Goal: Find specific page/section: Find specific page/section

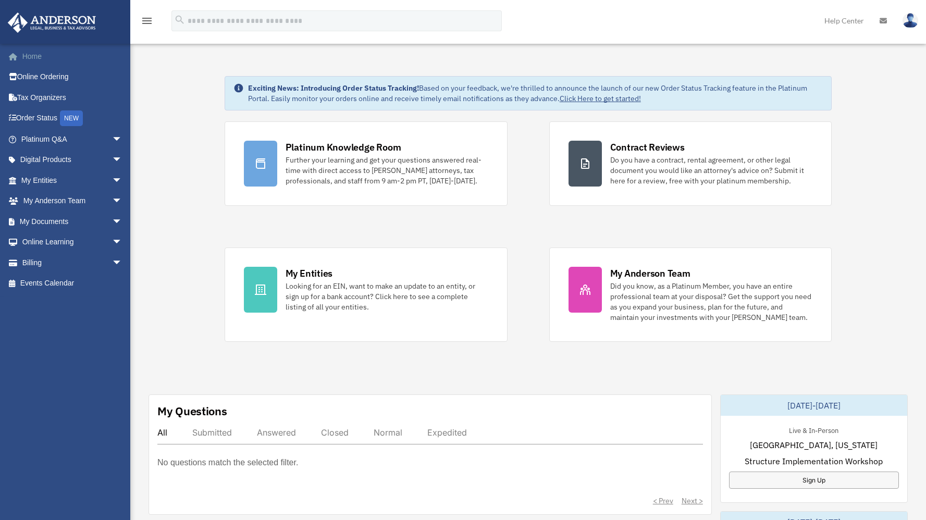
click at [28, 54] on link "Home" at bounding box center [72, 56] width 131 height 21
click at [112, 136] on span "arrow_drop_down" at bounding box center [122, 139] width 21 height 21
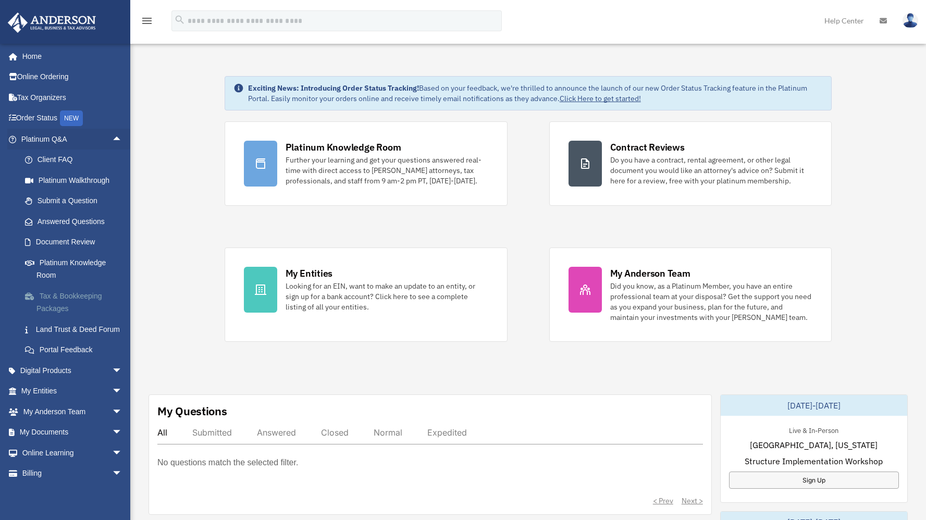
click at [53, 300] on link "Tax & Bookkeeping Packages" at bounding box center [76, 301] width 123 height 33
click at [51, 305] on link "Tax & Bookkeeping Packages" at bounding box center [76, 301] width 123 height 33
click at [33, 293] on span at bounding box center [35, 296] width 9 height 7
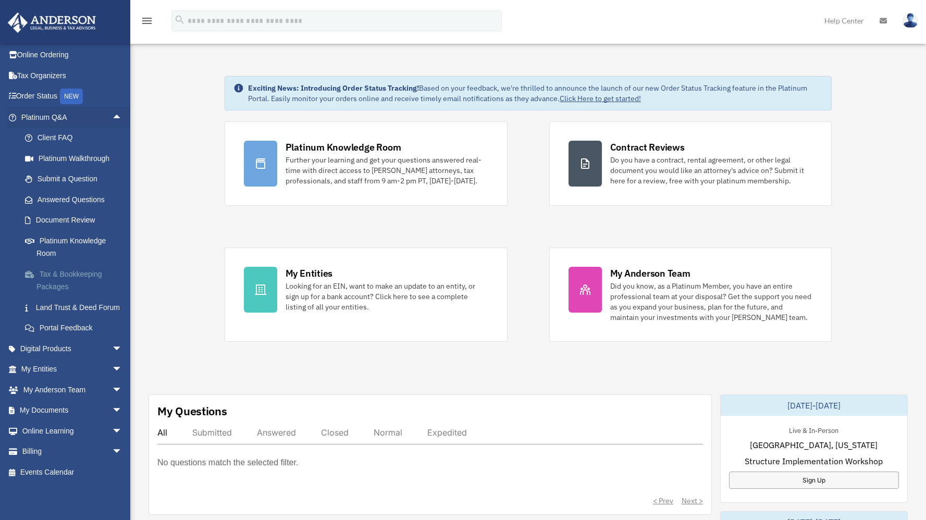
scroll to position [34, 0]
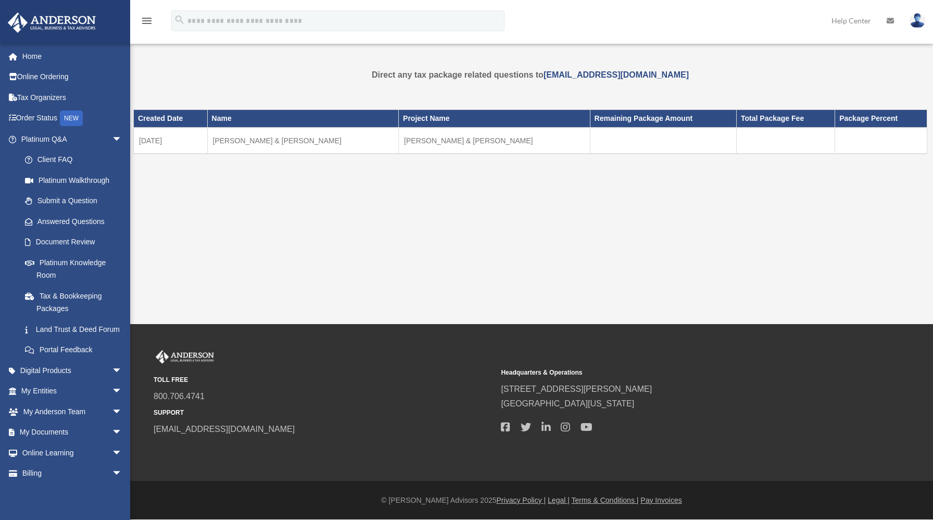
click at [290, 141] on td "[PERSON_NAME] & [PERSON_NAME]" at bounding box center [303, 141] width 192 height 26
click at [453, 140] on td "[PERSON_NAME] & [PERSON_NAME]" at bounding box center [495, 141] width 192 height 26
click at [590, 133] on td at bounding box center [663, 141] width 146 height 26
